Goal: Find specific page/section: Find specific page/section

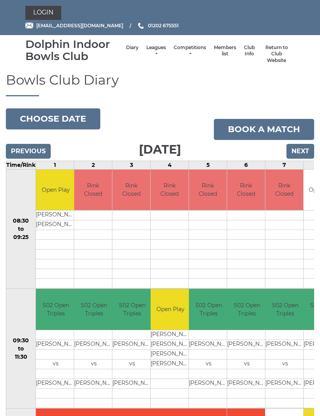
click at [49, 18] on link "Login" at bounding box center [43, 13] width 36 height 14
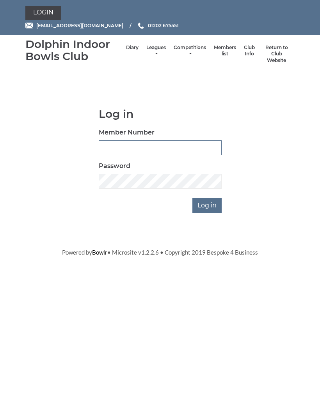
type input "2452"
click at [207, 204] on input "Log in" at bounding box center [206, 205] width 29 height 15
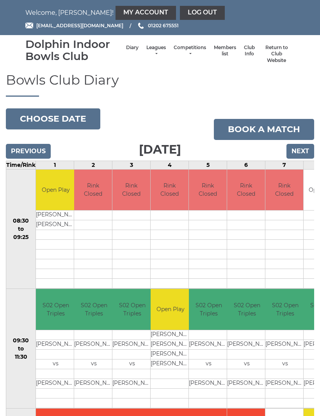
click at [219, 54] on link "Members list" at bounding box center [225, 50] width 22 height 13
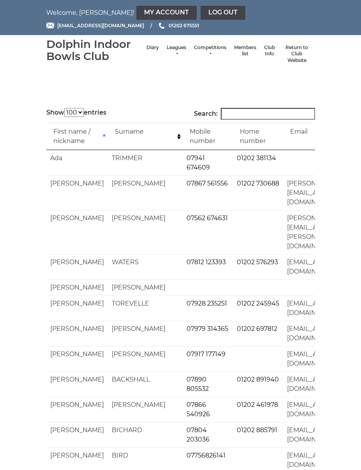
select select "100"
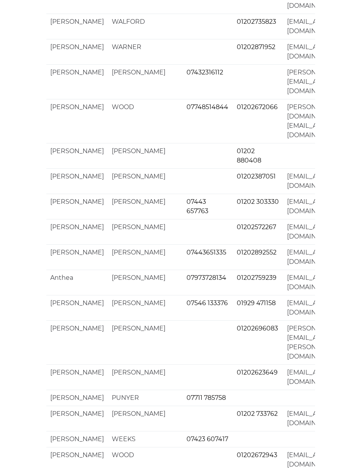
scroll to position [1831, 0]
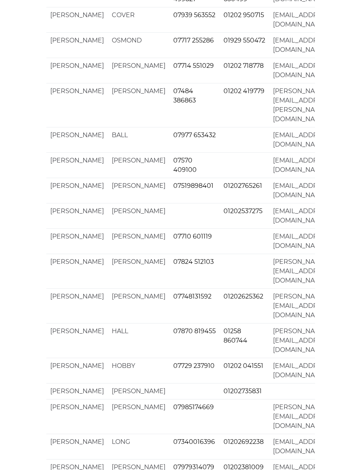
scroll to position [336, 0]
